Goal: Check status: Check status

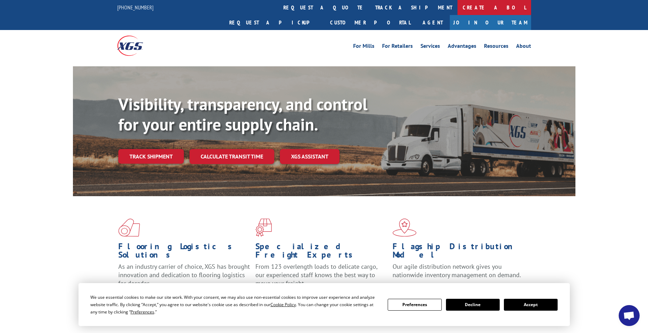
click at [458, 8] on link "Create a BOL" at bounding box center [495, 7] width 74 height 15
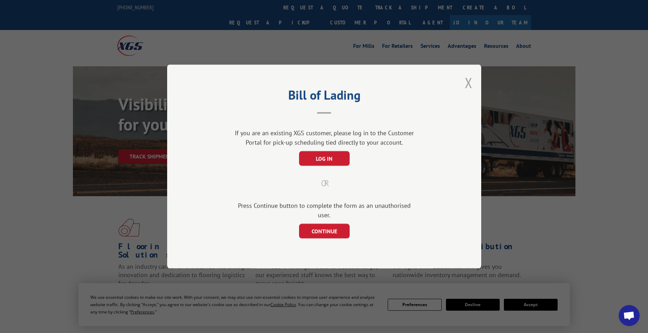
click at [469, 82] on button "Close modal" at bounding box center [469, 82] width 8 height 19
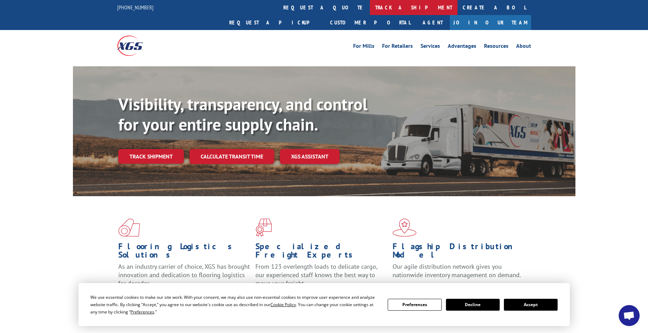
click at [370, 9] on link "track a shipment" at bounding box center [414, 7] width 88 height 15
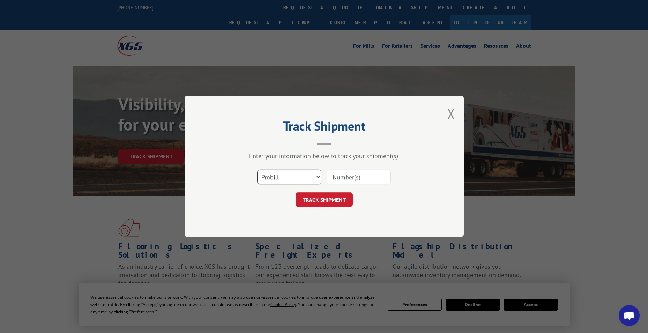
click at [294, 179] on select "Select category... Probill BOL PO" at bounding box center [289, 177] width 64 height 15
select select "bol"
click at [257, 170] on select "Select category... Probill BOL PO" at bounding box center [289, 177] width 64 height 15
paste input "6027254"
type input "6027254"
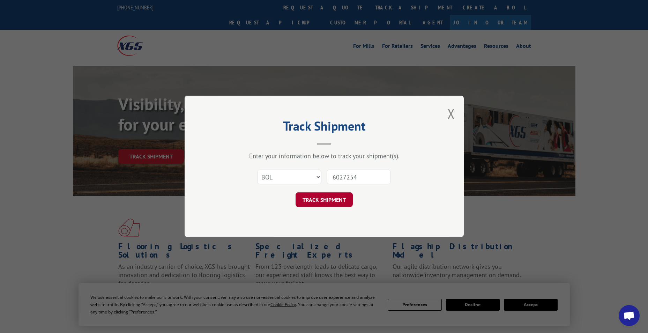
click at [322, 196] on button "TRACK SHIPMENT" at bounding box center [324, 200] width 57 height 15
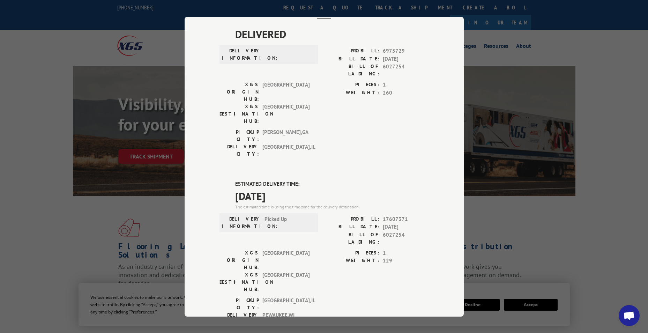
scroll to position [30, 0]
